Goal: Task Accomplishment & Management: Use online tool/utility

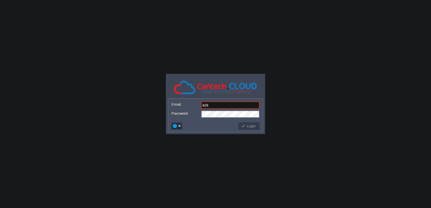
type input "K"
type input "h"
type input "[EMAIL_ADDRESS][DOMAIN_NAME]"
click at [254, 128] on button "Login" at bounding box center [249, 126] width 16 height 5
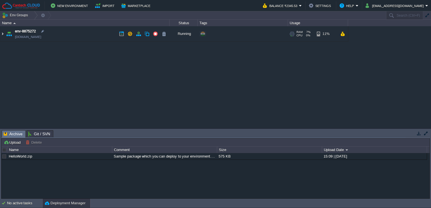
click at [5, 36] on img at bounding box center [2, 33] width 5 height 15
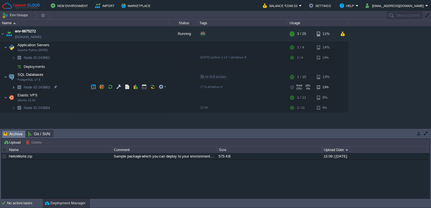
click at [14, 89] on img at bounding box center [13, 87] width 3 height 9
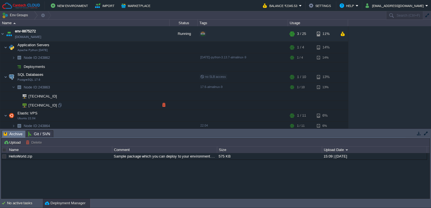
scroll to position [1, 0]
click at [305, 102] on td at bounding box center [318, 104] width 60 height 9
drag, startPoint x: 8, startPoint y: 17, endPoint x: 87, endPoint y: 98, distance: 112.3
click at [87, 98] on div "Env Groups Search (Ctrl+F) auto-gen Name Status Tags Usage env-8875272 [DOMAIN_…" at bounding box center [215, 69] width 431 height 117
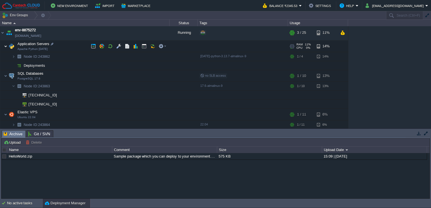
click at [4, 45] on img at bounding box center [5, 46] width 3 height 11
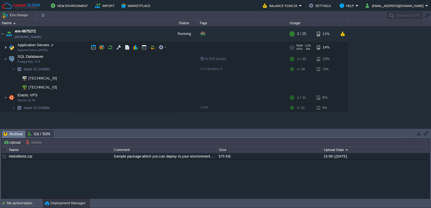
click at [4, 45] on img at bounding box center [5, 47] width 3 height 11
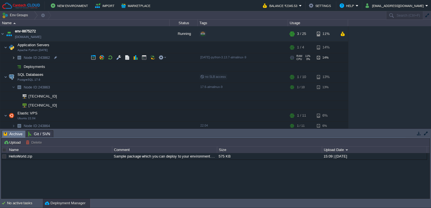
click at [13, 57] on img at bounding box center [13, 57] width 3 height 9
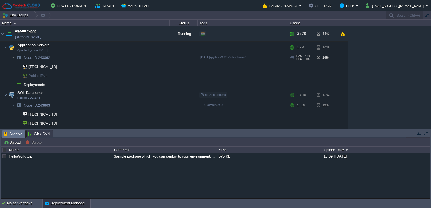
click at [13, 57] on img at bounding box center [13, 57] width 3 height 9
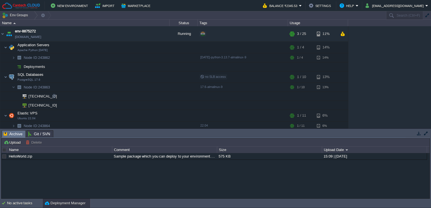
scroll to position [1, 0]
click at [7, 47] on img at bounding box center [5, 46] width 3 height 11
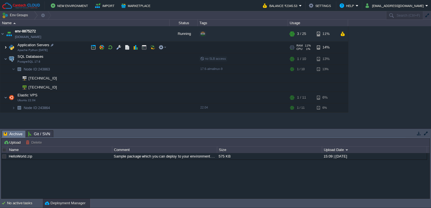
click at [6, 47] on img at bounding box center [5, 47] width 3 height 11
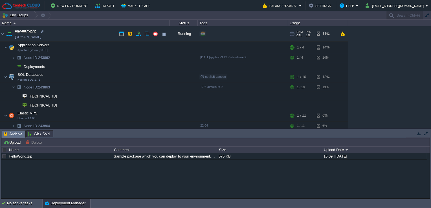
click at [22, 32] on span "env-8875272" at bounding box center [25, 31] width 21 height 6
click at [9, 33] on img at bounding box center [9, 33] width 8 height 15
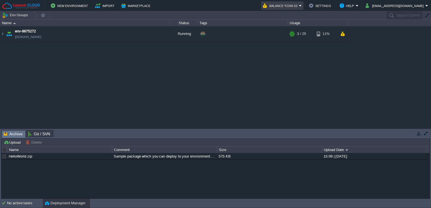
click at [299, 8] on button "Balance ₹2345.53" at bounding box center [281, 5] width 36 height 7
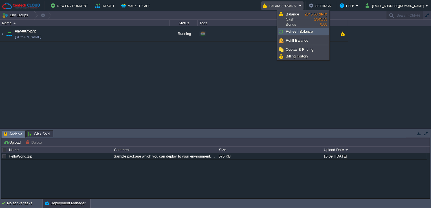
click at [306, 31] on span "Refresh Balance" at bounding box center [299, 31] width 27 height 4
click at [297, 58] on link "Billing History" at bounding box center [303, 56] width 50 height 6
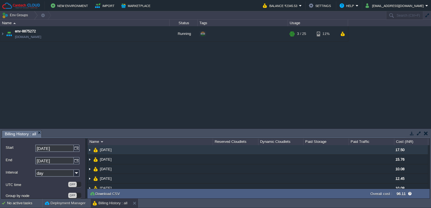
click at [90, 148] on img at bounding box center [89, 149] width 5 height 9
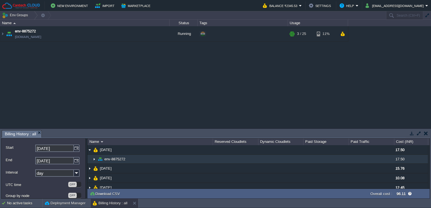
click at [93, 161] on img at bounding box center [94, 159] width 5 height 9
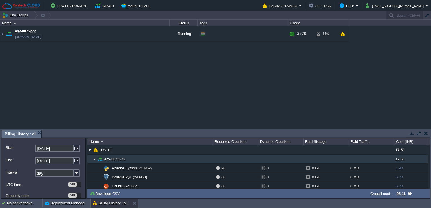
click at [94, 160] on img at bounding box center [94, 159] width 5 height 9
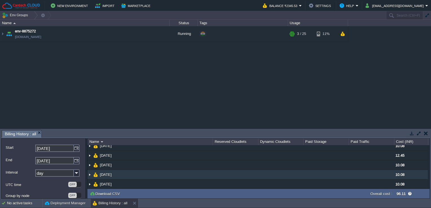
scroll to position [43, 0]
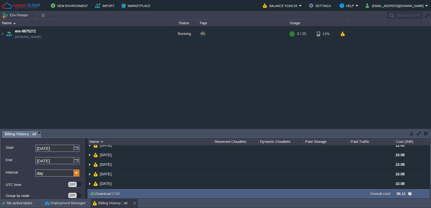
click at [75, 172] on img at bounding box center [77, 172] width 6 height 7
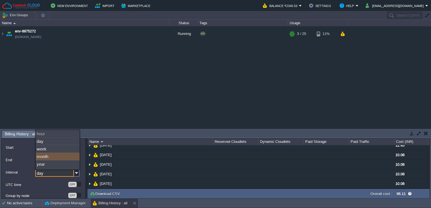
drag, startPoint x: 75, startPoint y: 172, endPoint x: 63, endPoint y: 156, distance: 19.7
click at [63, 156] on div "month" at bounding box center [58, 157] width 44 height 8
type input "month"
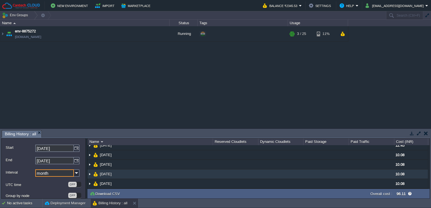
click at [159, 171] on td "[DATE]" at bounding box center [149, 174] width 125 height 10
click at [89, 171] on img at bounding box center [89, 172] width 5 height 9
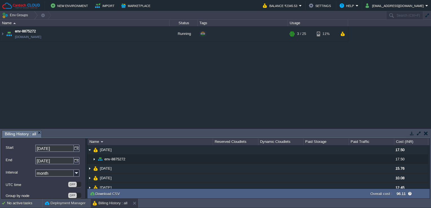
scroll to position [14, 0]
click at [66, 193] on button "Refresh" at bounding box center [70, 190] width 20 height 5
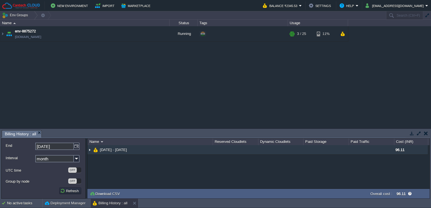
click at [88, 150] on img at bounding box center [89, 149] width 5 height 9
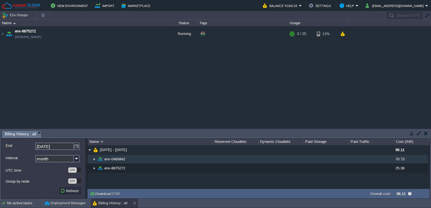
click at [94, 158] on img at bounding box center [94, 159] width 5 height 9
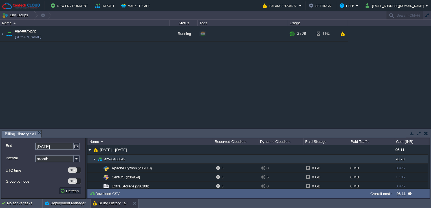
click at [94, 158] on img at bounding box center [94, 159] width 5 height 9
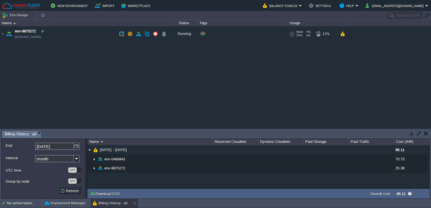
click at [5, 32] on td "env-8875272 [DOMAIN_NAME]" at bounding box center [84, 34] width 169 height 16
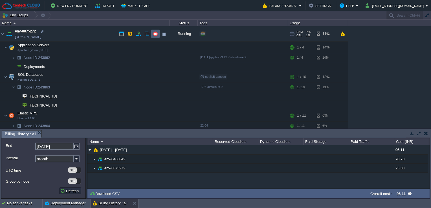
click at [153, 32] on button "button" at bounding box center [155, 33] width 5 height 5
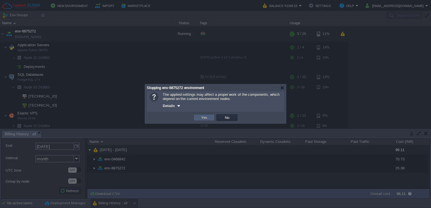
click at [209, 120] on td "Yes" at bounding box center [203, 117] width 21 height 7
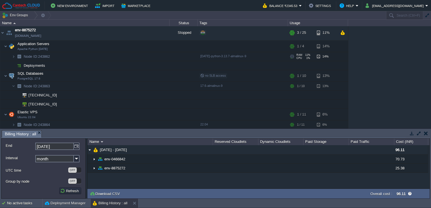
scroll to position [0, 0]
click at [3, 34] on img at bounding box center [2, 33] width 5 height 15
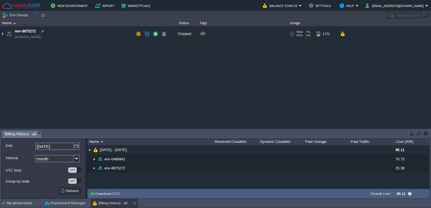
click at [3, 34] on img at bounding box center [2, 33] width 5 height 15
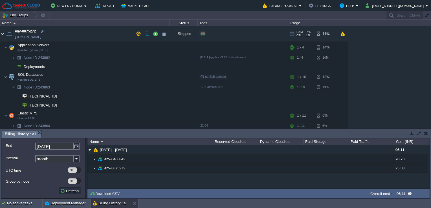
click at [3, 34] on img at bounding box center [2, 33] width 5 height 15
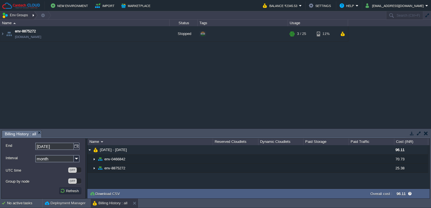
click at [34, 14] on div at bounding box center [34, 15] width 8 height 8
click at [2, 35] on img at bounding box center [2, 33] width 5 height 15
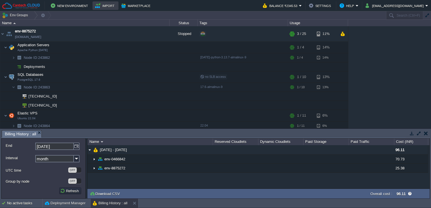
click at [106, 5] on button "Import" at bounding box center [105, 5] width 21 height 7
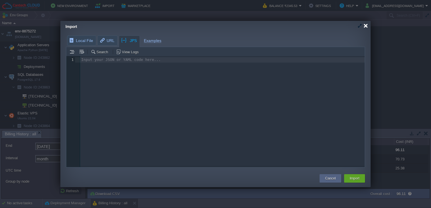
click at [366, 26] on div at bounding box center [365, 26] width 4 height 4
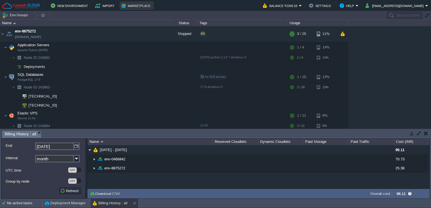
click at [122, 2] on button "Marketplace" at bounding box center [136, 5] width 31 height 7
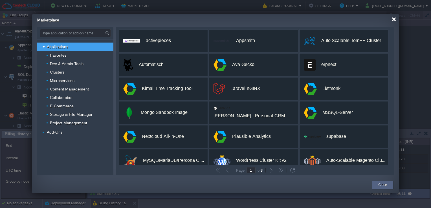
click at [393, 20] on div at bounding box center [394, 19] width 4 height 4
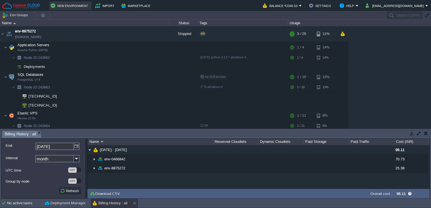
click at [68, 4] on button "New Environment" at bounding box center [70, 5] width 39 height 7
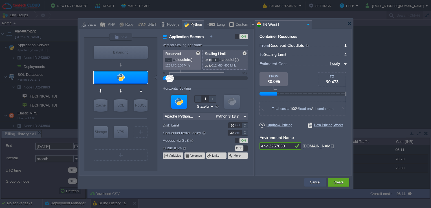
click at [315, 182] on button "Cancel" at bounding box center [315, 183] width 10 height 6
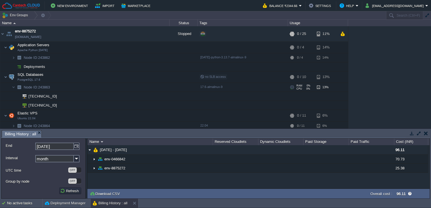
scroll to position [1, 0]
click at [16, 124] on img at bounding box center [19, 124] width 8 height 9
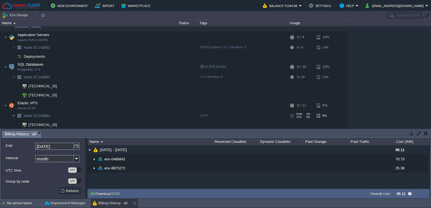
click at [15, 116] on img at bounding box center [13, 115] width 3 height 9
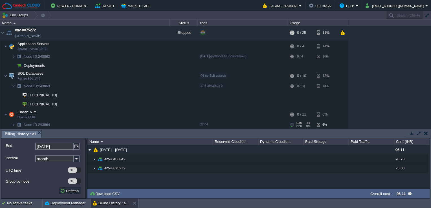
click at [11, 125] on span at bounding box center [6, 125] width 12 height 4
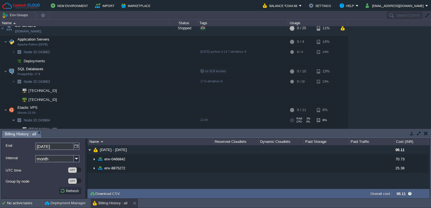
scroll to position [10, 0]
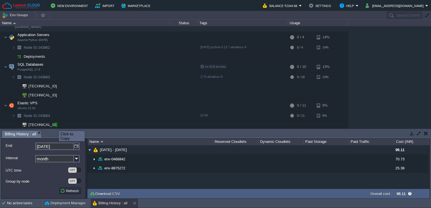
click at [55, 126] on div at bounding box center [55, 124] width 5 height 5
click at [24, 104] on span "Elastic VPS" at bounding box center [27, 103] width 21 height 5
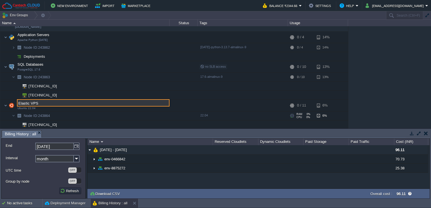
click at [60, 117] on td "Node ID: 243864" at bounding box center [84, 115] width 169 height 9
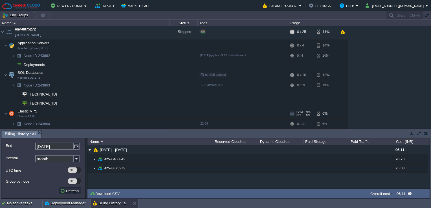
scroll to position [1, 0]
drag, startPoint x: 26, startPoint y: 116, endPoint x: 25, endPoint y: 112, distance: 4.3
click at [25, 112] on span "Elastic VPS" at bounding box center [27, 112] width 21 height 5
click at [154, 34] on button "button" at bounding box center [155, 32] width 5 height 5
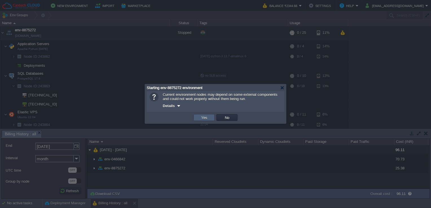
click at [207, 120] on td "Yes" at bounding box center [203, 117] width 21 height 7
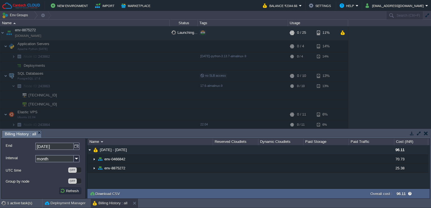
scroll to position [0, 0]
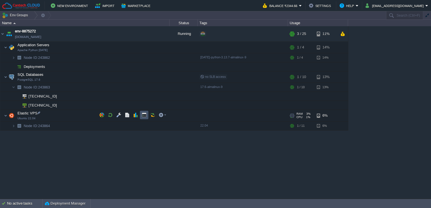
click at [142, 115] on button "button" at bounding box center [144, 115] width 5 height 5
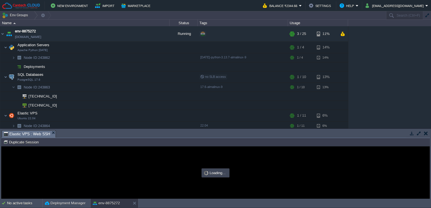
type input "#000000"
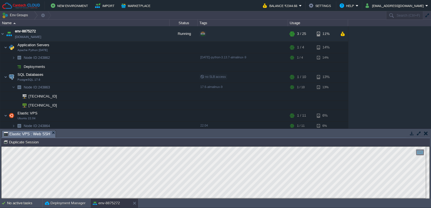
click at [40, 138] on div "Tasks Activity Log Archive Git / SVN Elastic VPS : Web SSH" at bounding box center [215, 134] width 429 height 8
click at [12, 124] on img at bounding box center [13, 124] width 3 height 9
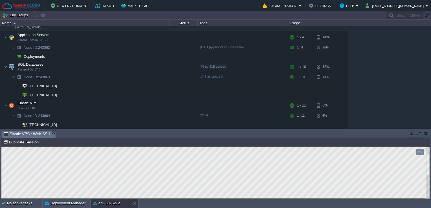
click at [429, 147] on html "Copy: Ctrl + Shift + C Paste: Ctrl + V Settings: Ctrl + Shift + Alt 0" at bounding box center [215, 147] width 428 height 0
click at [1, 147] on html "Copy: Ctrl + Shift + C Paste: Ctrl + V Settings: Ctrl + Shift + Alt 0" at bounding box center [215, 147] width 428 height 0
click at [90, 147] on html "Copy: Ctrl + Shift + C Paste: Ctrl + V Settings: Ctrl + Shift + Alt 0" at bounding box center [215, 147] width 428 height 0
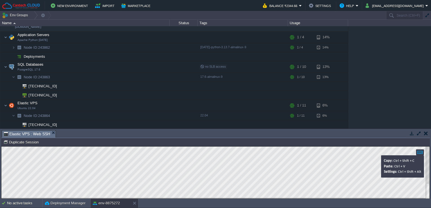
type textarea "his system more suitable for interactive use. Reinstallation of packages may fa…"
click at [418, 155] on div at bounding box center [420, 152] width 8 height 6
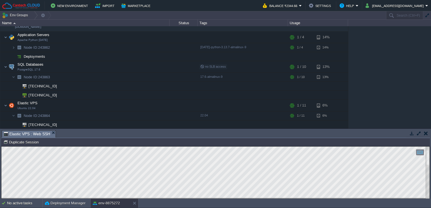
click at [171, 147] on html "Copy: Ctrl + Shift + C Paste: Ctrl + V Settings: Ctrl + Shift + Alt 0" at bounding box center [215, 147] width 428 height 0
click at [14, 117] on img at bounding box center [13, 115] width 3 height 9
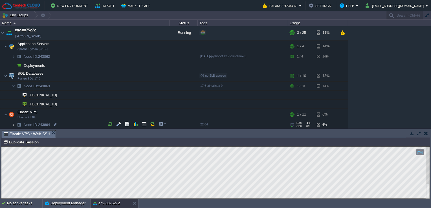
click at [13, 122] on img at bounding box center [13, 124] width 3 height 9
click at [13, 123] on img at bounding box center [13, 124] width 3 height 9
click at [1, 147] on html "Copy: Ctrl + Shift + C Paste: Ctrl + V Settings: Ctrl + Shift + Alt 0" at bounding box center [215, 147] width 428 height 0
